Goal: Transaction & Acquisition: Purchase product/service

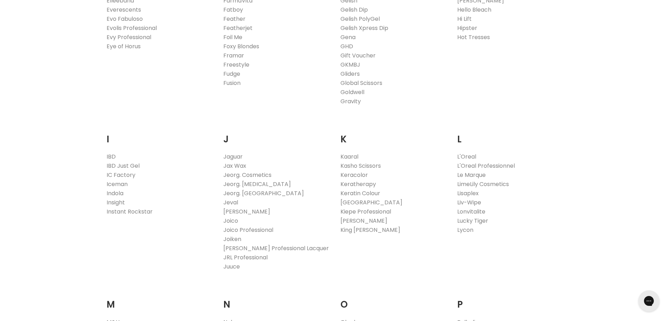
scroll to position [774, 0]
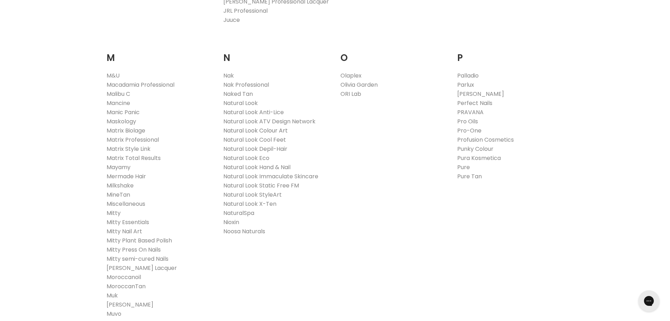
click at [255, 129] on link "Natural Look Colour Art" at bounding box center [255, 130] width 64 height 8
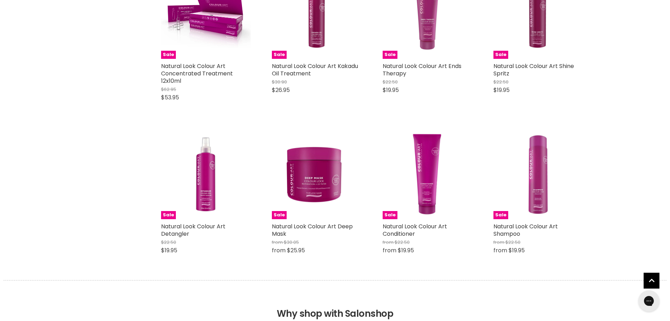
scroll to position [299, 0]
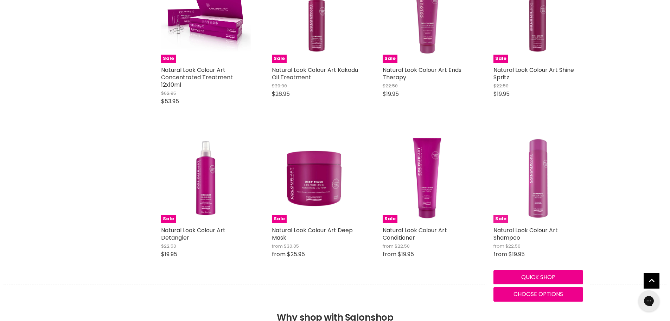
click at [532, 203] on img "Main content" at bounding box center [539, 178] width 90 height 90
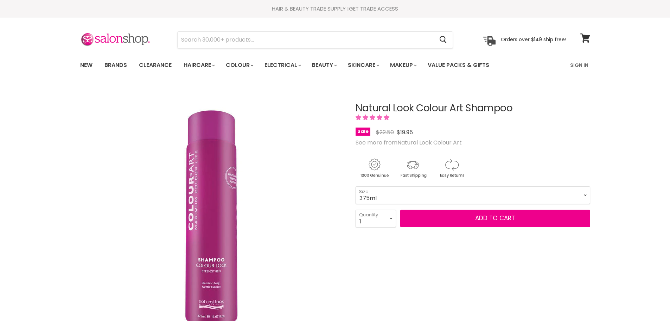
click at [382, 191] on select "375ml 1 Litre" at bounding box center [473, 195] width 235 height 18
click at [356, 186] on select "375ml 1 Litre" at bounding box center [473, 195] width 235 height 18
select select "1 Litre"
